Goal: Information Seeking & Learning: Understand process/instructions

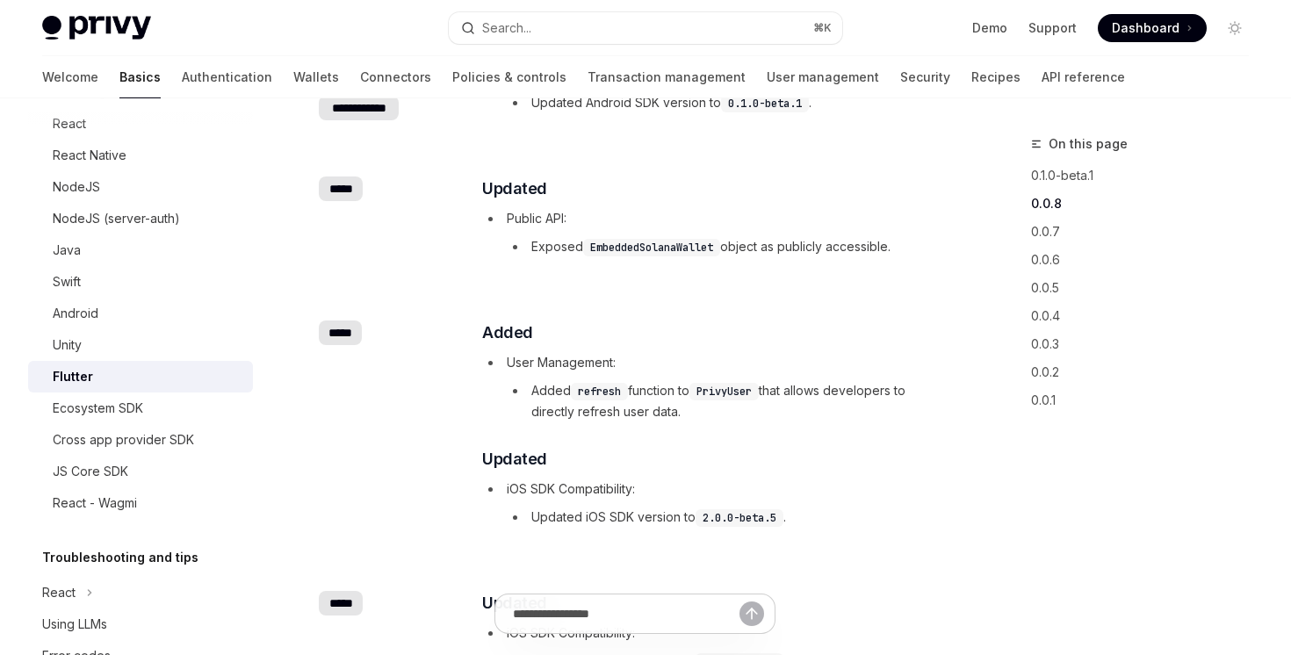
scroll to position [926, 0]
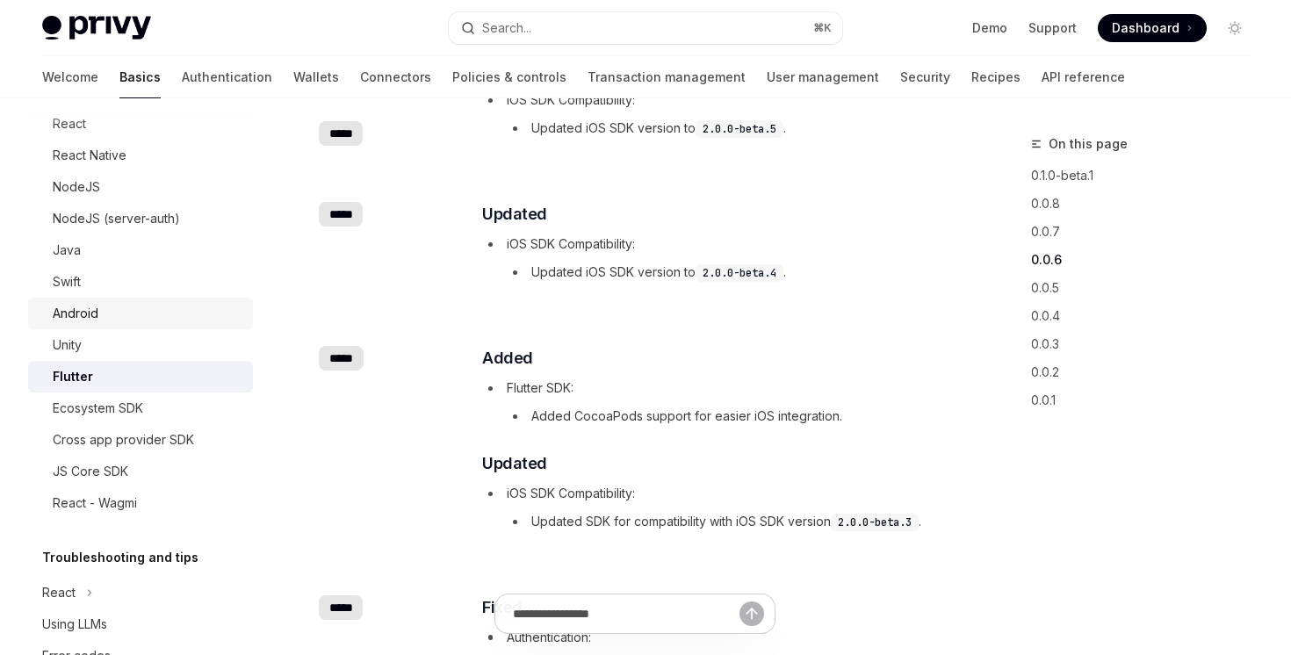
click at [148, 315] on div "Android" at bounding box center [148, 313] width 190 height 21
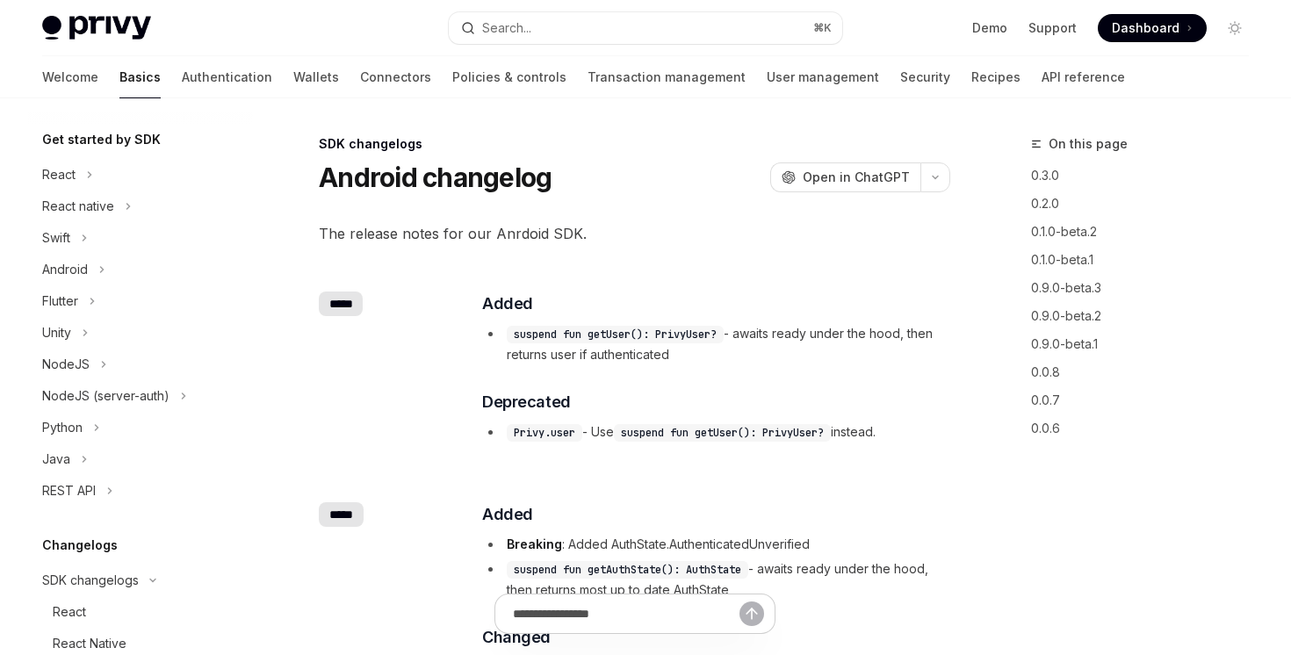
scroll to position [174, 0]
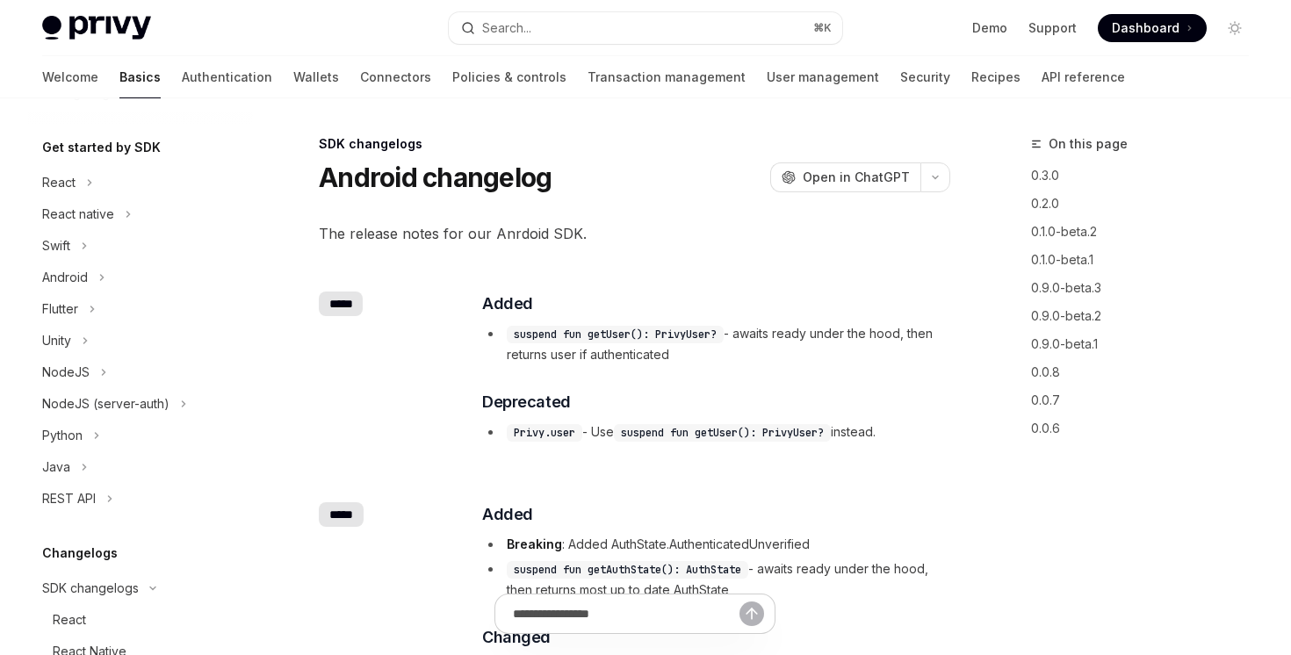
click at [106, 221] on div "React native" at bounding box center [78, 214] width 72 height 21
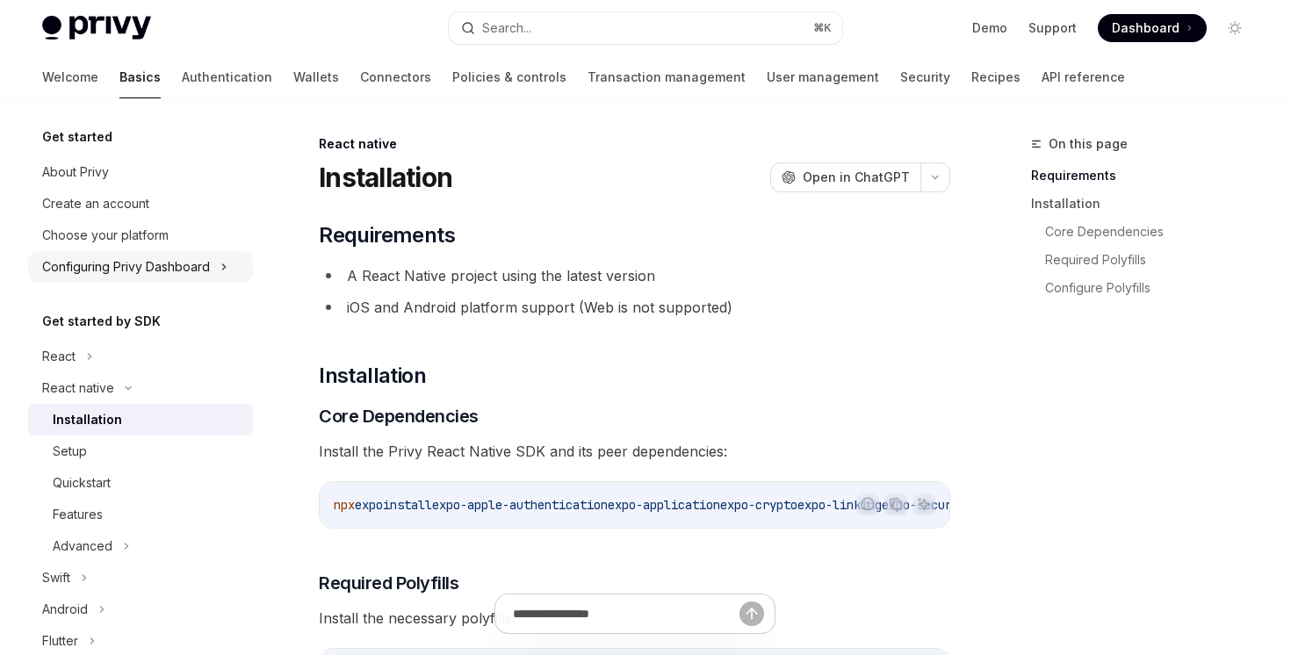
click at [131, 271] on div "Configuring Privy Dashboard" at bounding box center [126, 267] width 168 height 21
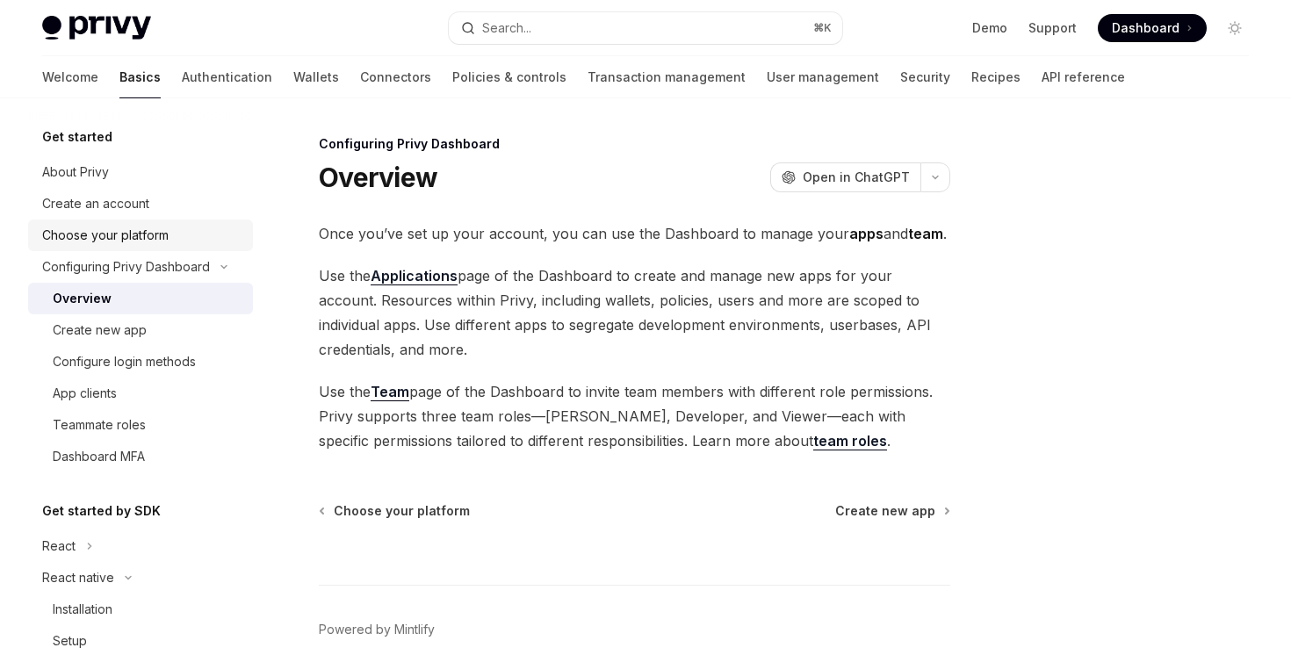
click at [117, 243] on div "Choose your platform" at bounding box center [105, 235] width 127 height 21
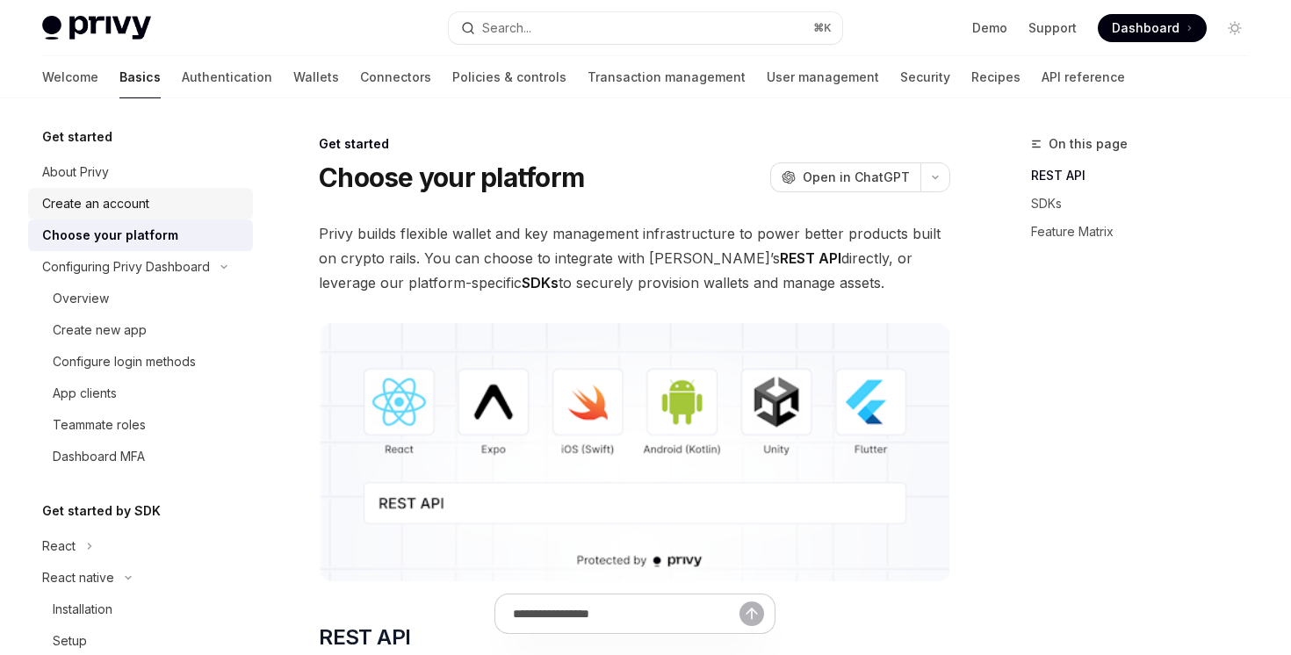
click at [129, 217] on link "Create an account" at bounding box center [140, 204] width 225 height 32
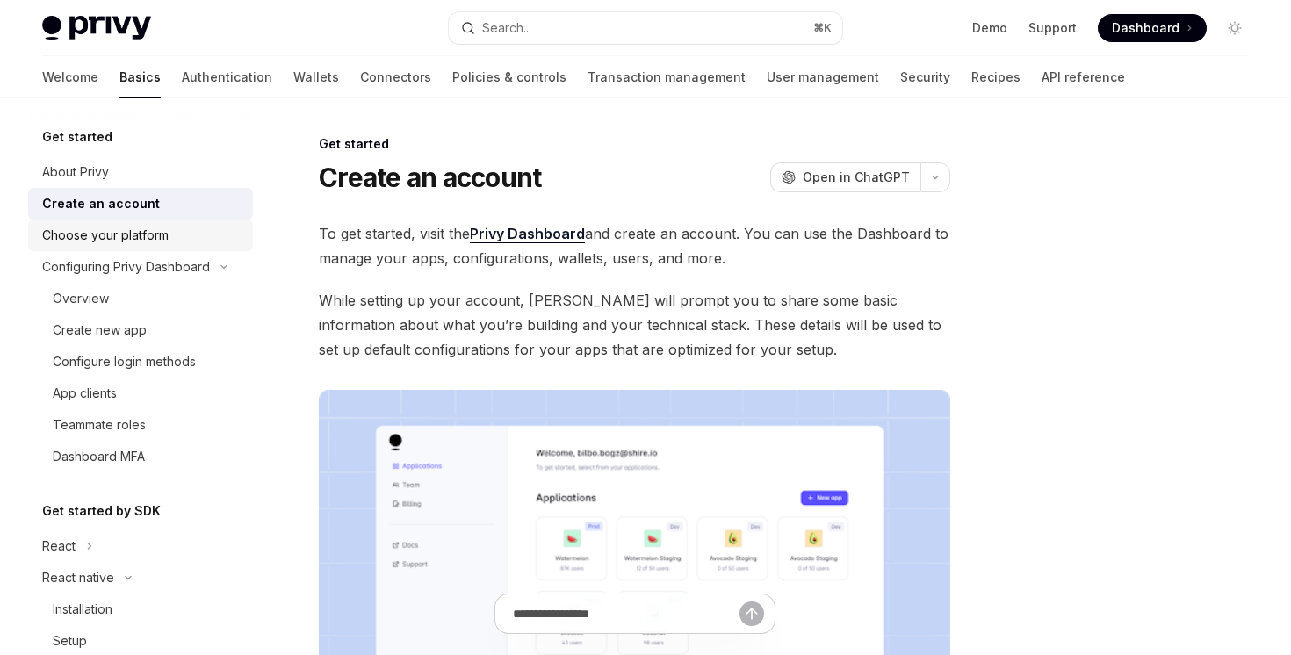
click at [154, 225] on div "Choose your platform" at bounding box center [105, 235] width 127 height 21
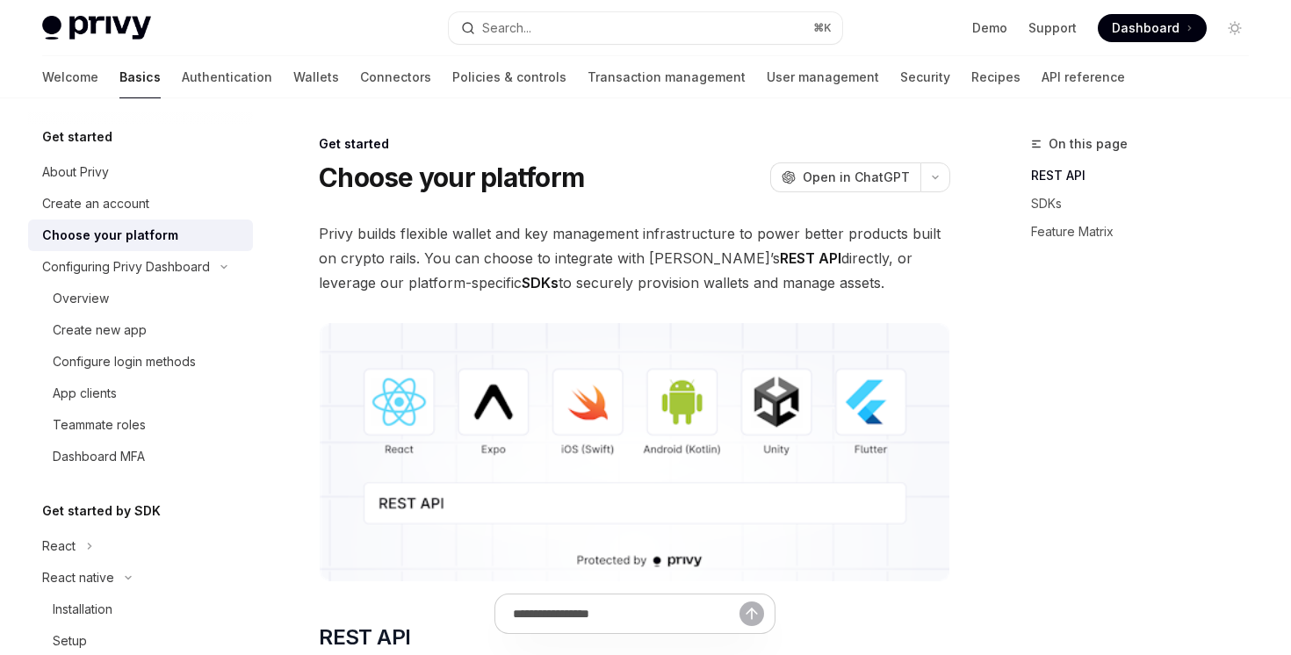
type textarea "*"
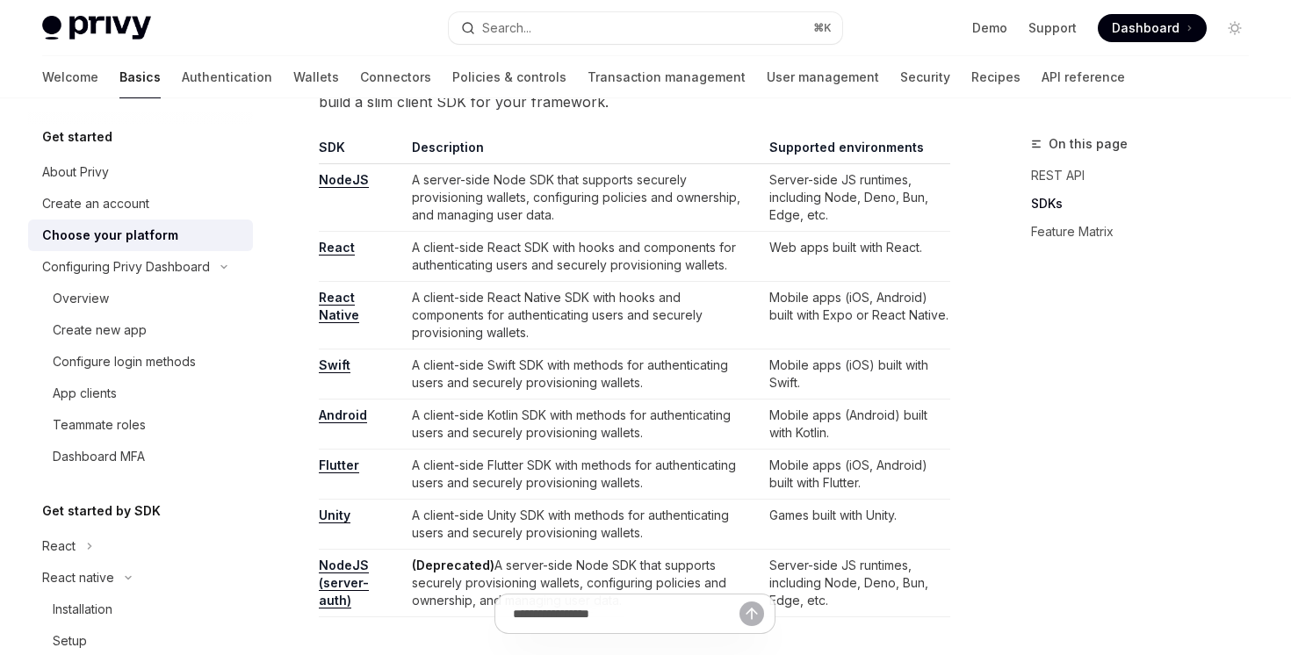
scroll to position [1075, 0]
click at [343, 567] on link "NodeJS (server-auth)" at bounding box center [344, 581] width 50 height 51
click at [353, 177] on link "NodeJS" at bounding box center [344, 178] width 50 height 16
